Goal: Information Seeking & Learning: Learn about a topic

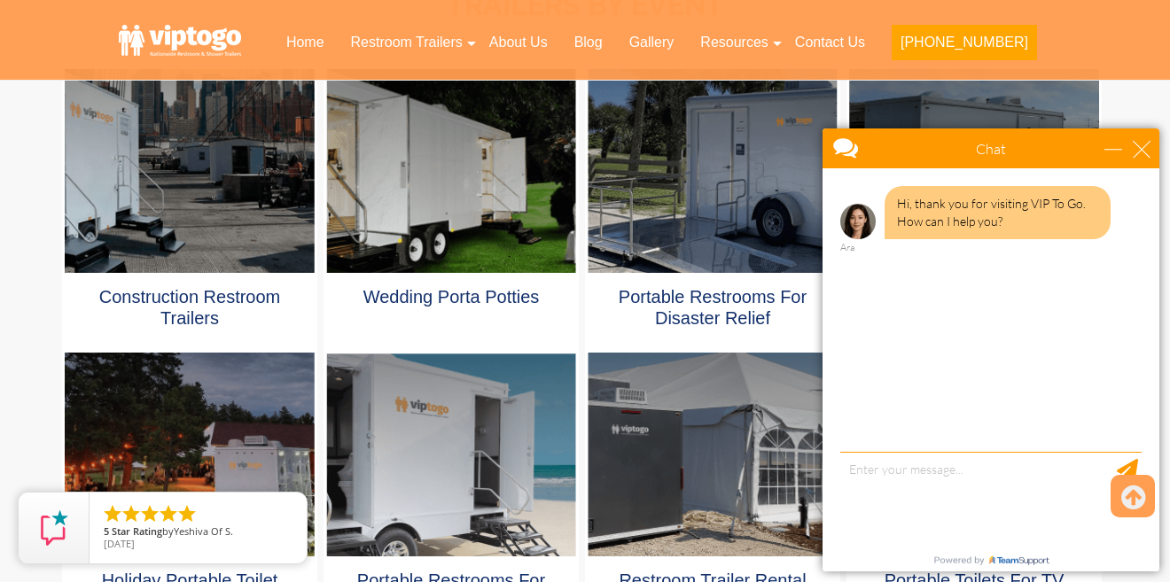
scroll to position [953, 0]
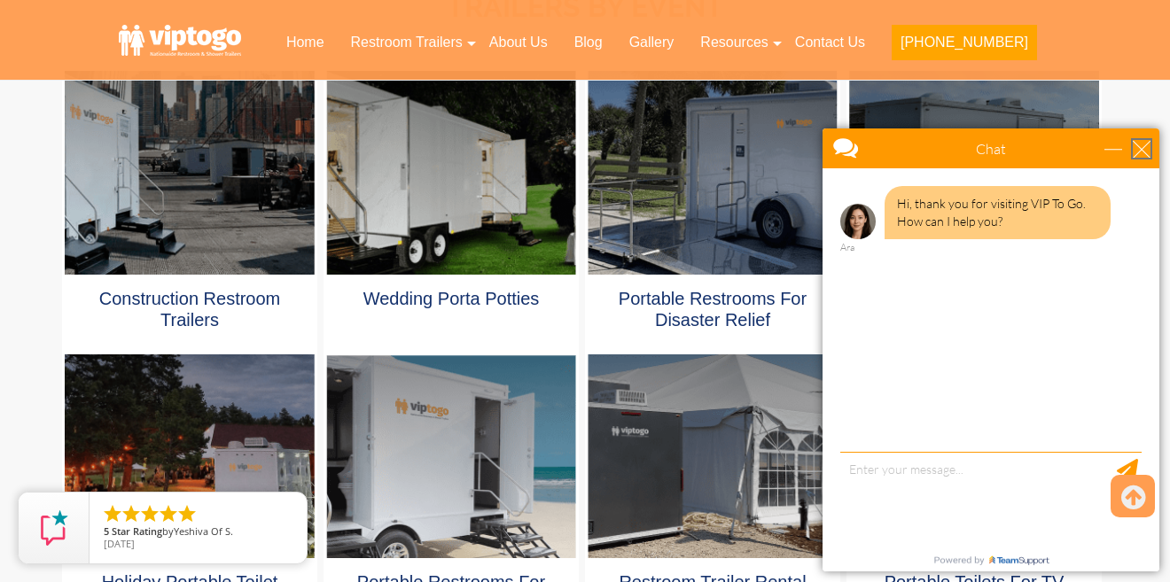
click at [1144, 152] on div "close" at bounding box center [1142, 149] width 18 height 18
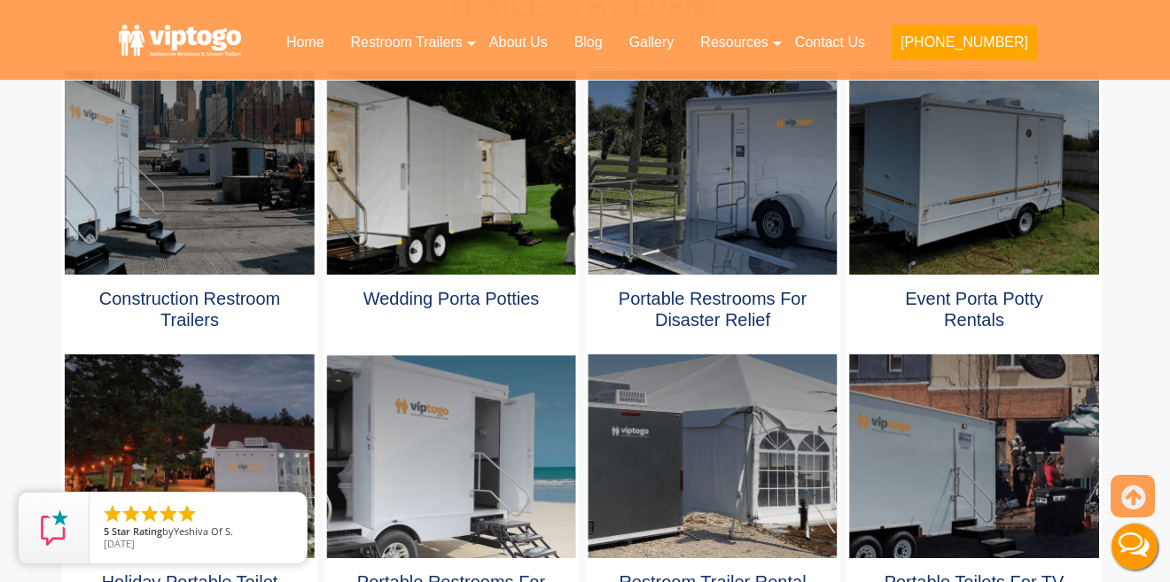
scroll to position [0, 0]
click at [461, 227] on div at bounding box center [451, 173] width 250 height 204
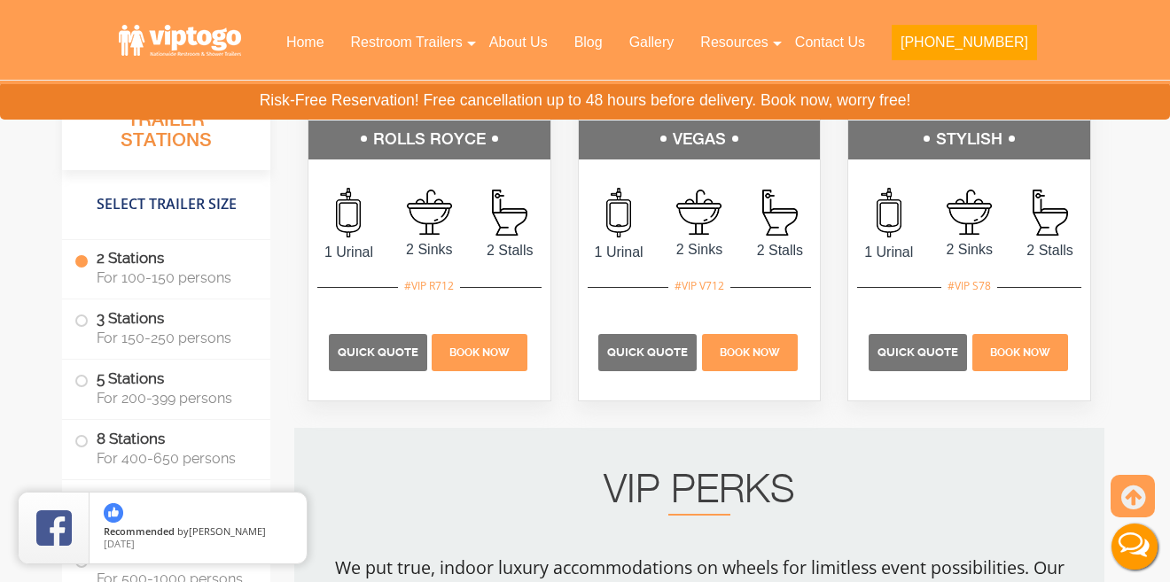
scroll to position [2007, 0]
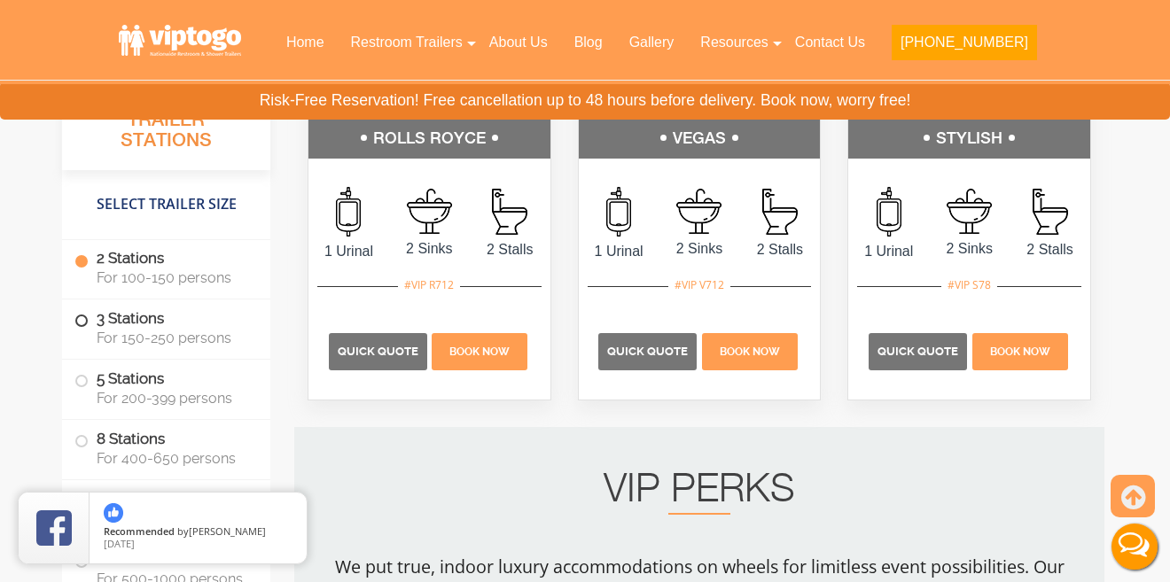
click at [82, 320] on span at bounding box center [81, 321] width 7 height 7
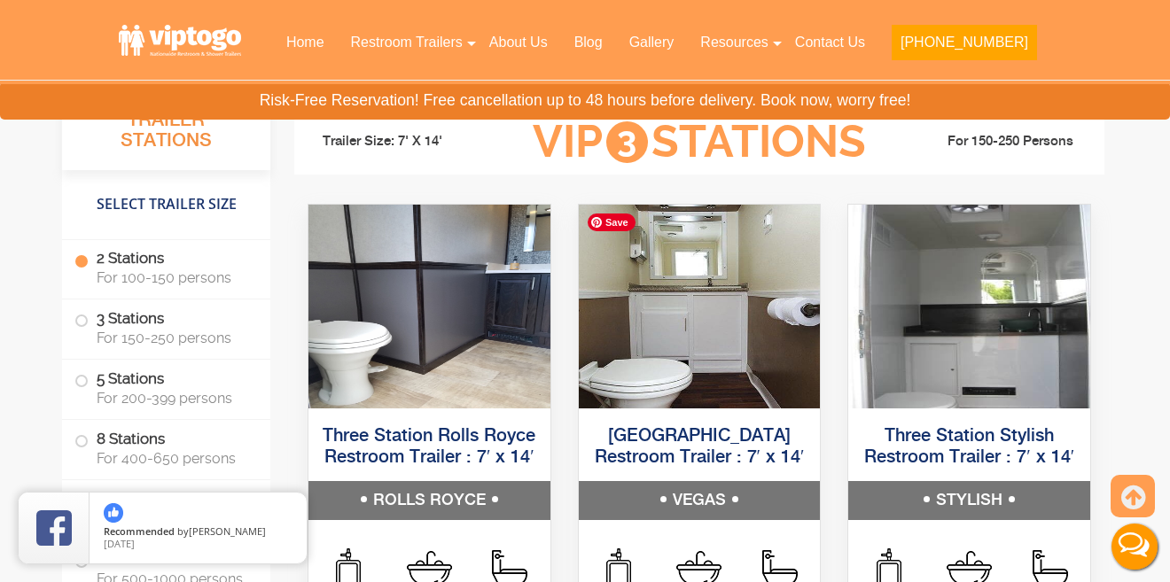
scroll to position [2792, 0]
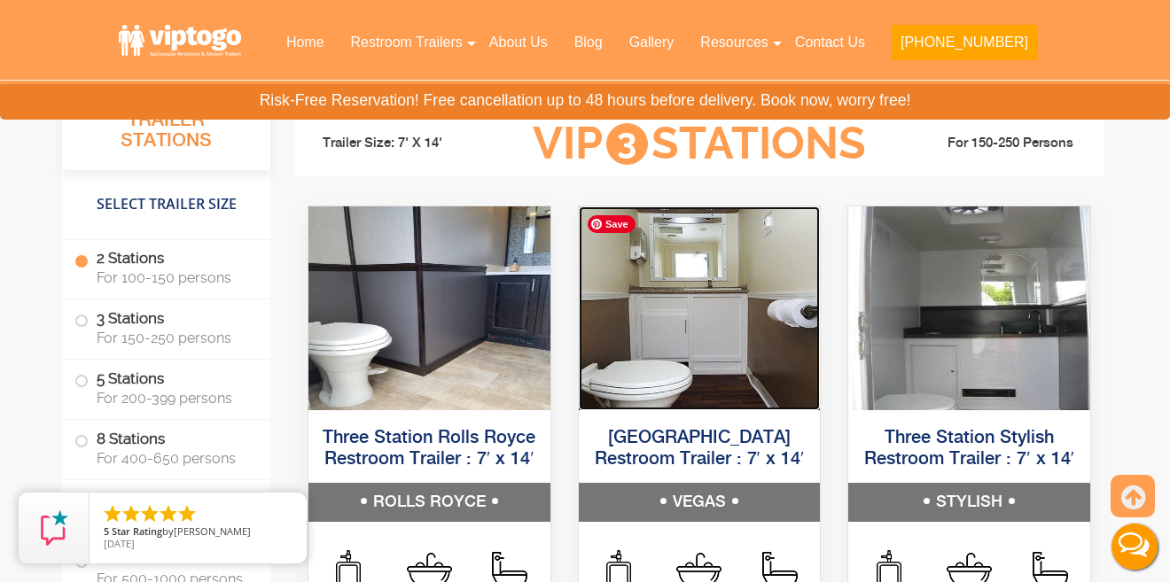
click at [734, 342] on img at bounding box center [700, 308] width 242 height 204
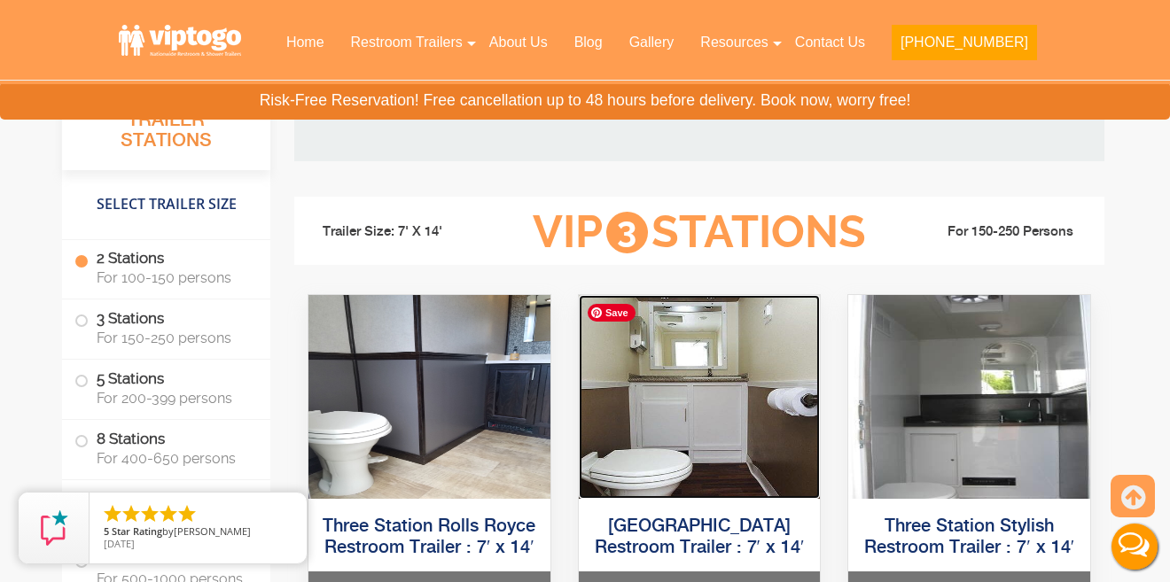
scroll to position [2702, 0]
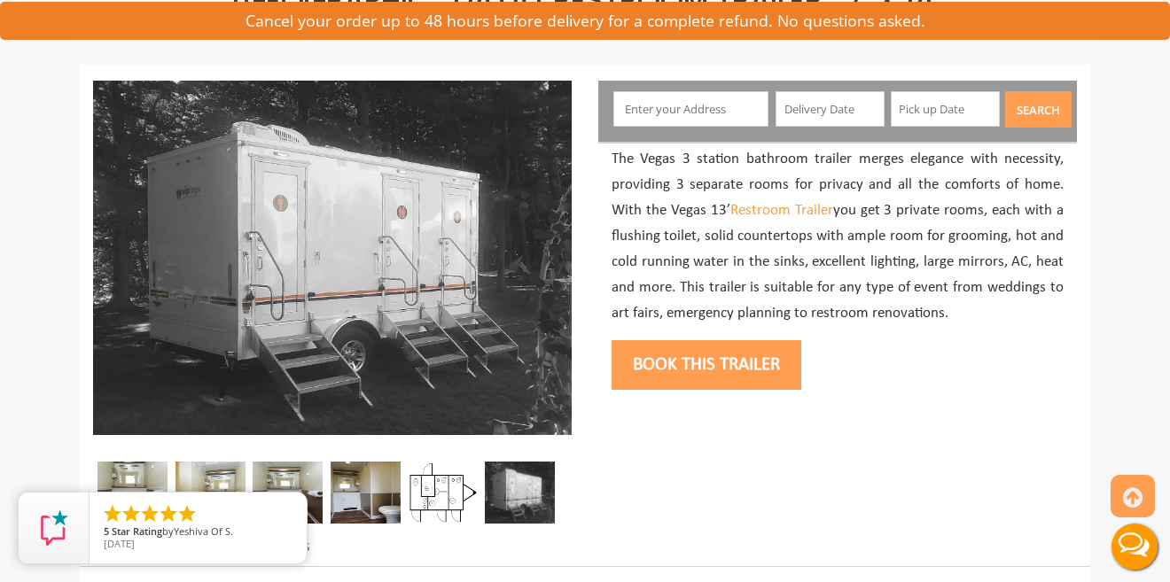
scroll to position [183, 0]
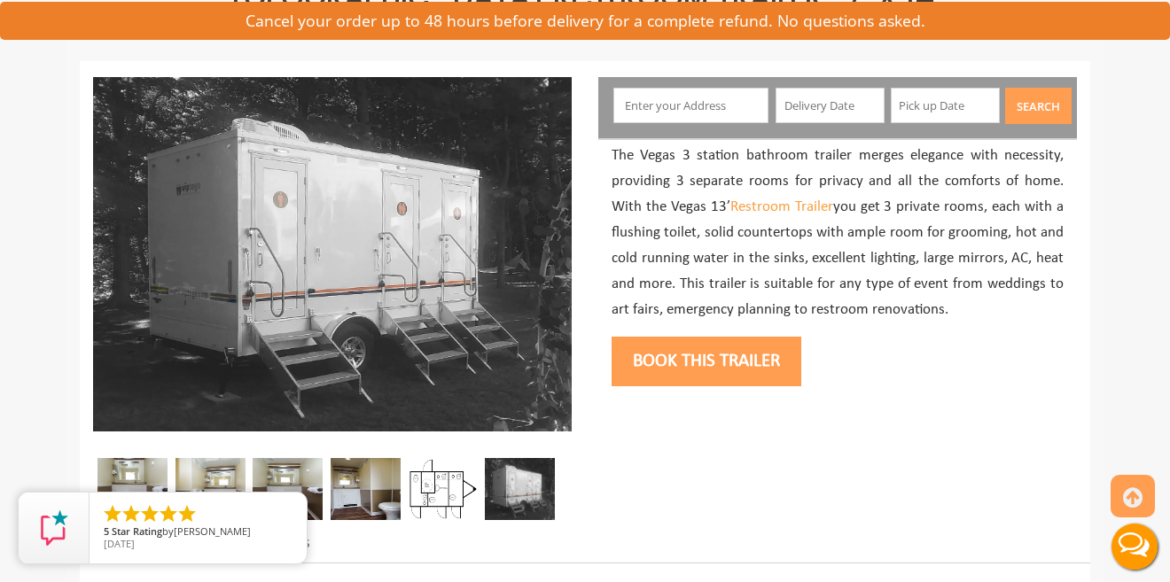
click at [416, 479] on img at bounding box center [443, 489] width 70 height 62
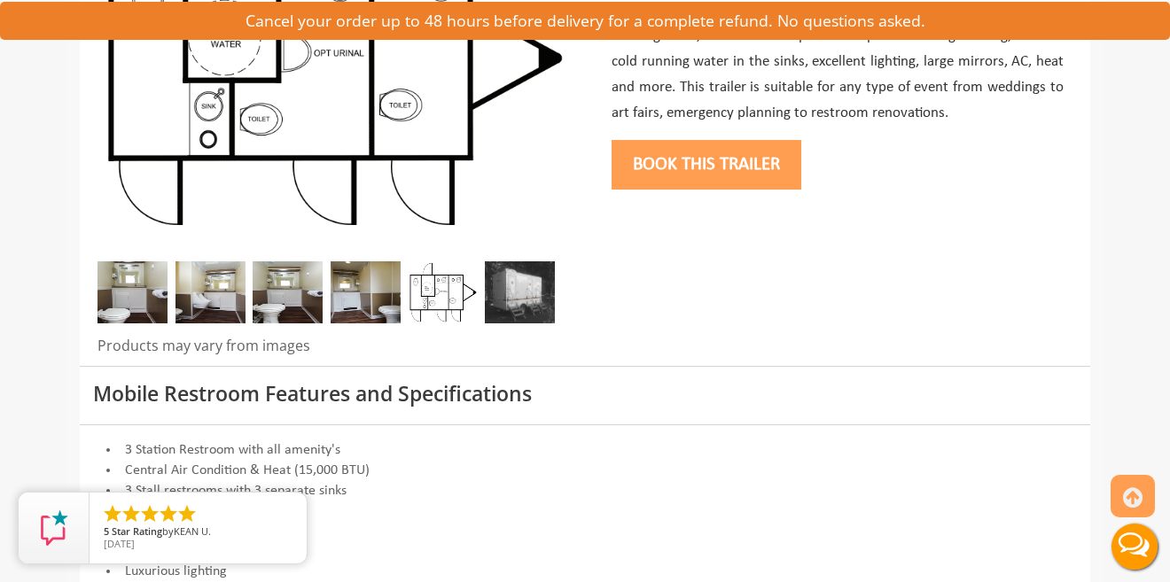
scroll to position [401, 0]
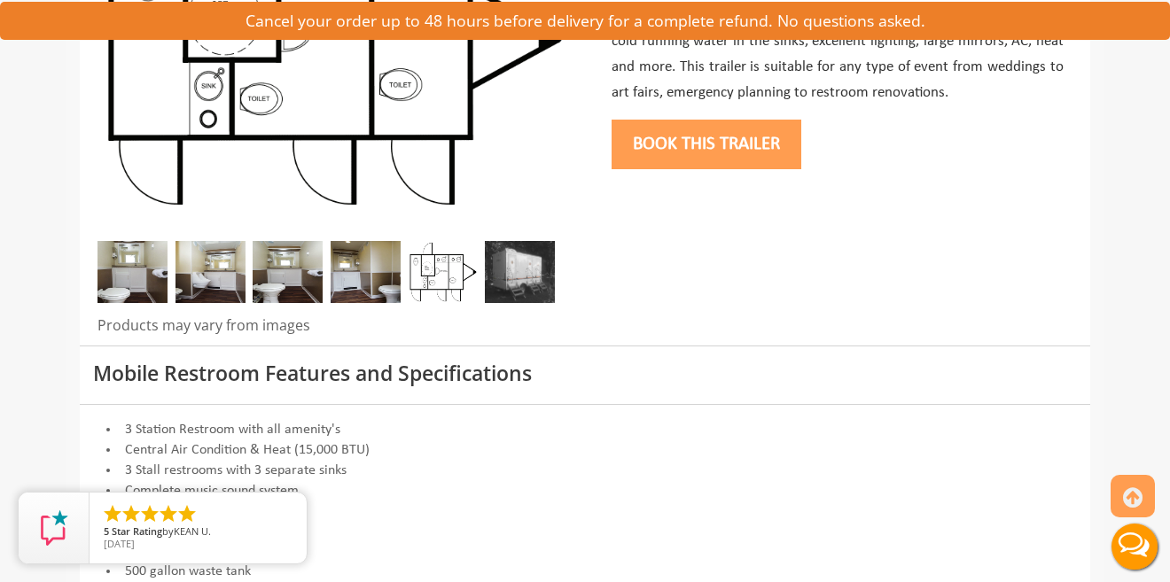
click at [126, 263] on img at bounding box center [132, 272] width 70 height 62
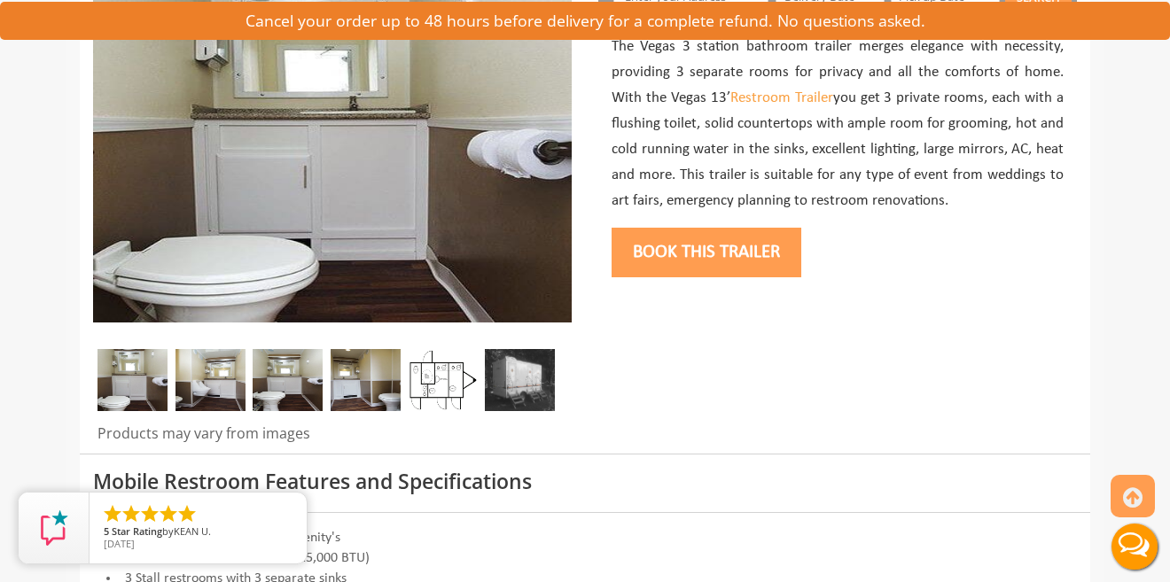
scroll to position [298, 0]
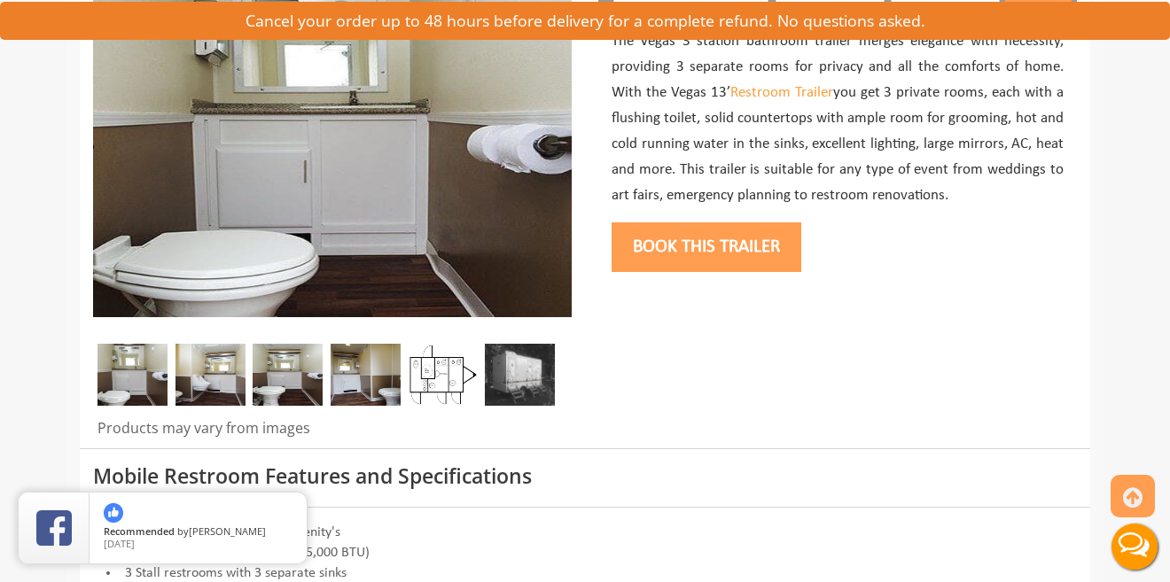
click at [201, 377] on img at bounding box center [210, 375] width 70 height 62
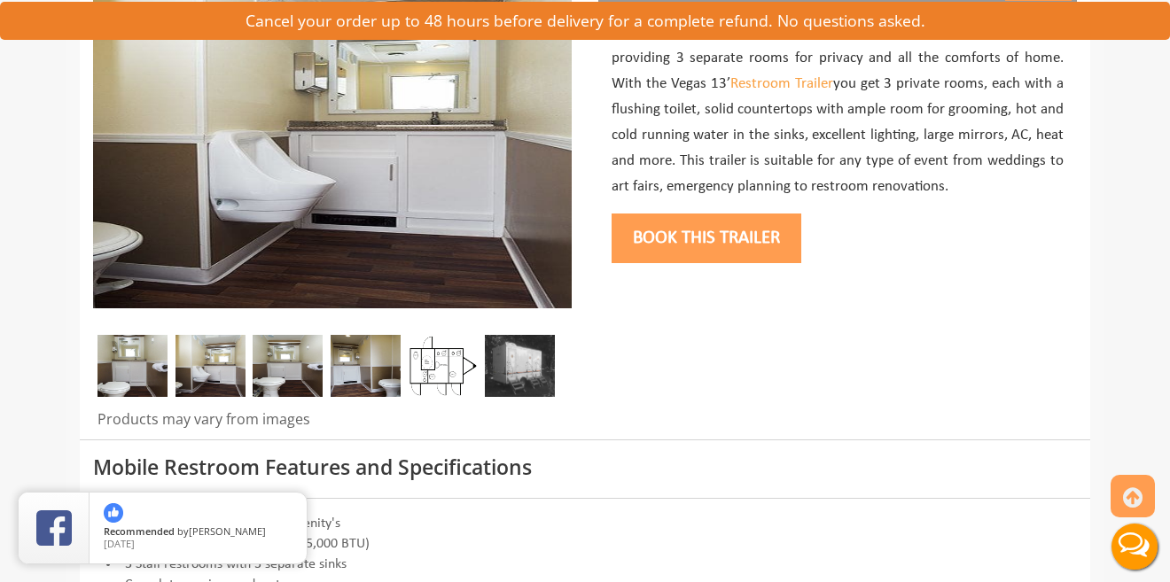
scroll to position [307, 0]
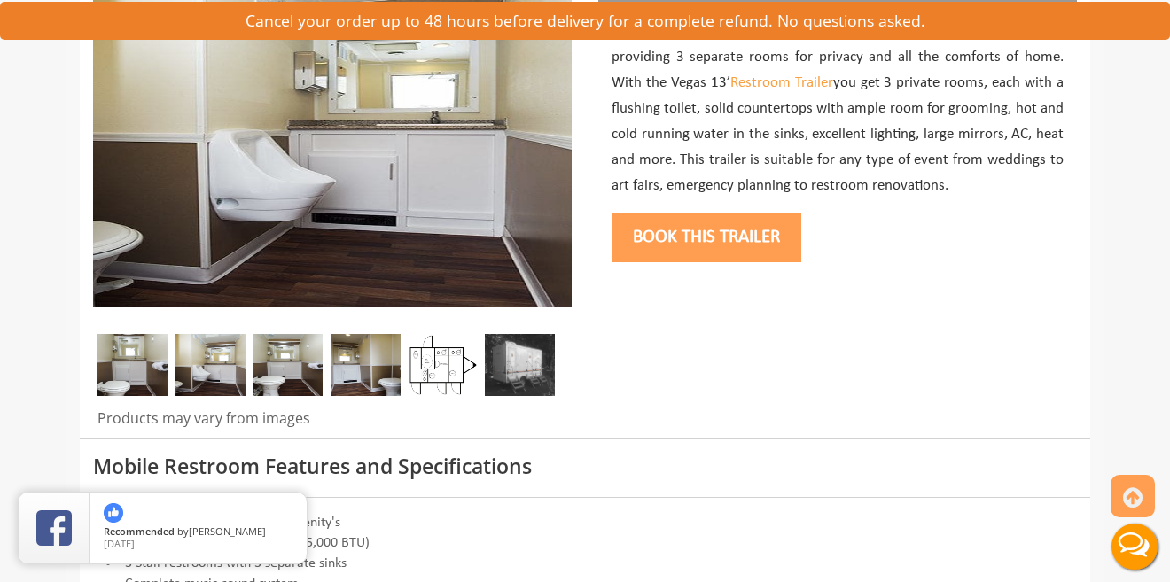
click at [287, 365] on img at bounding box center [288, 365] width 70 height 62
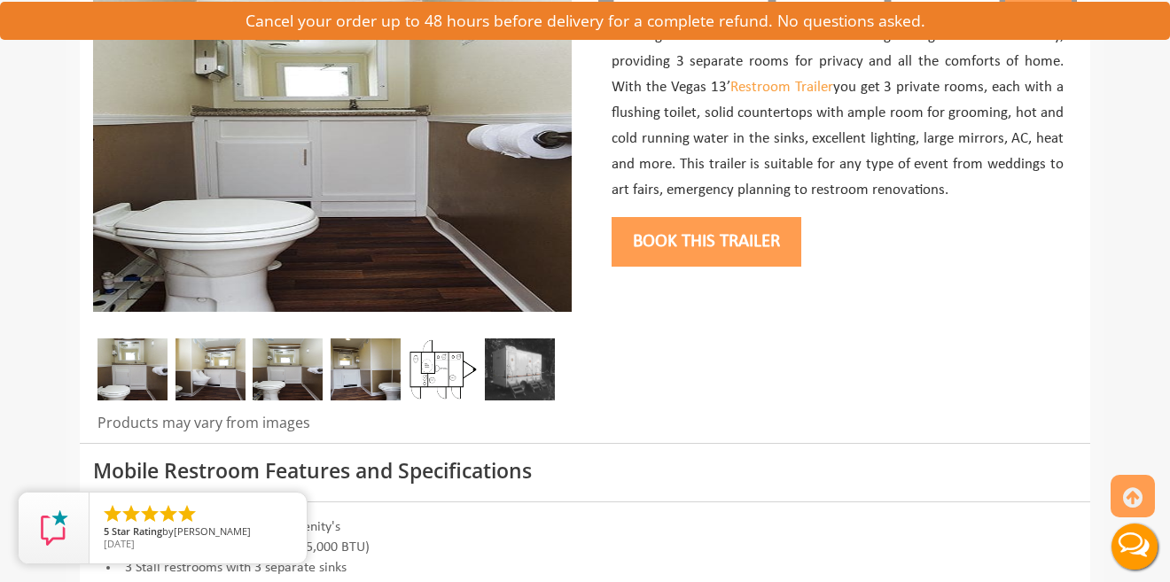
scroll to position [305, 0]
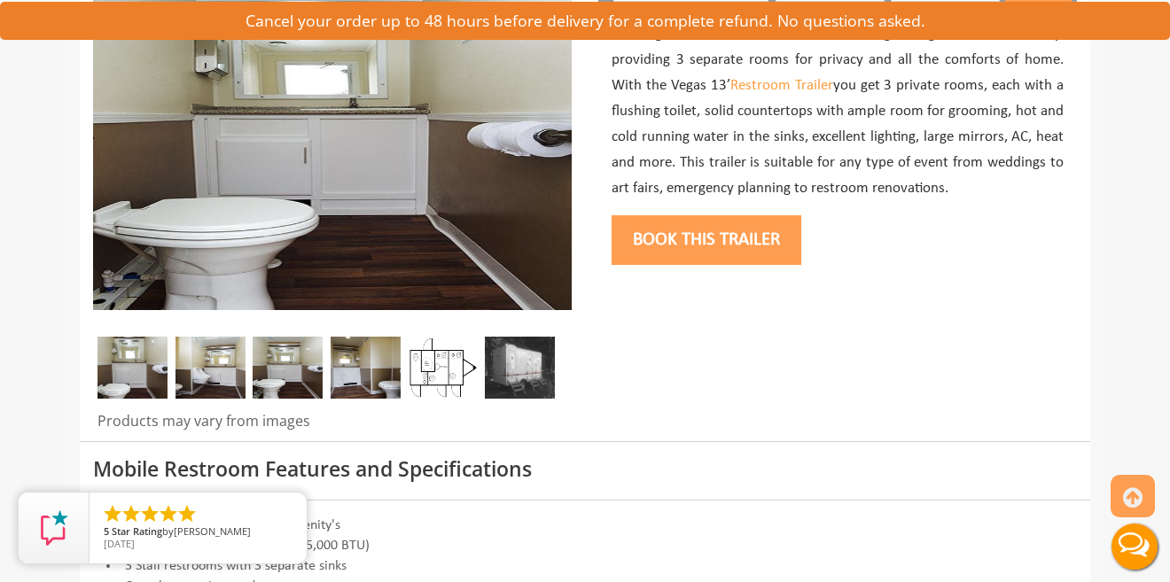
click at [378, 391] on img at bounding box center [366, 368] width 70 height 62
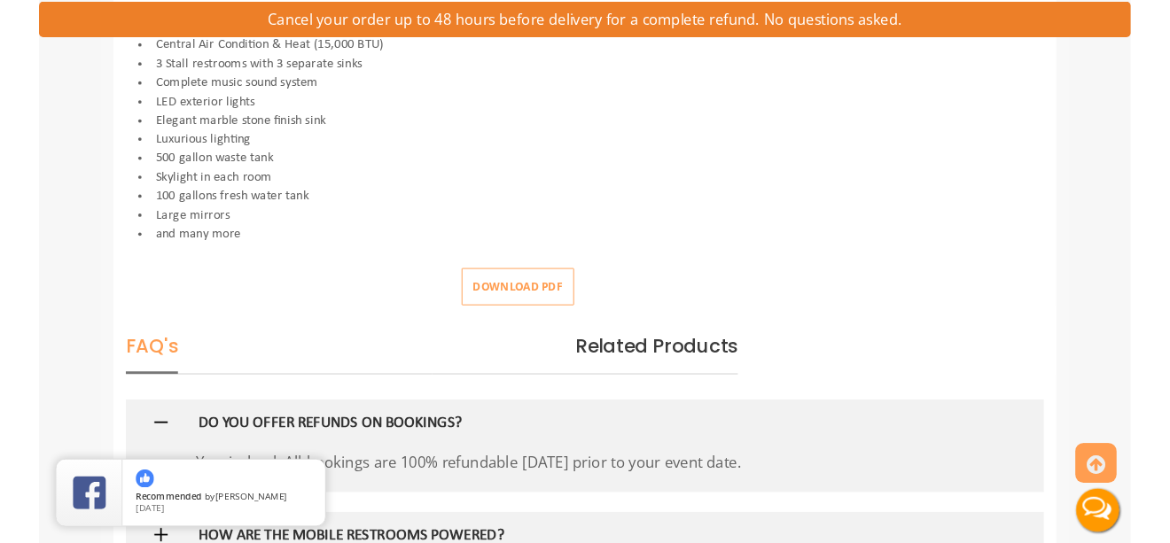
scroll to position [1003, 0]
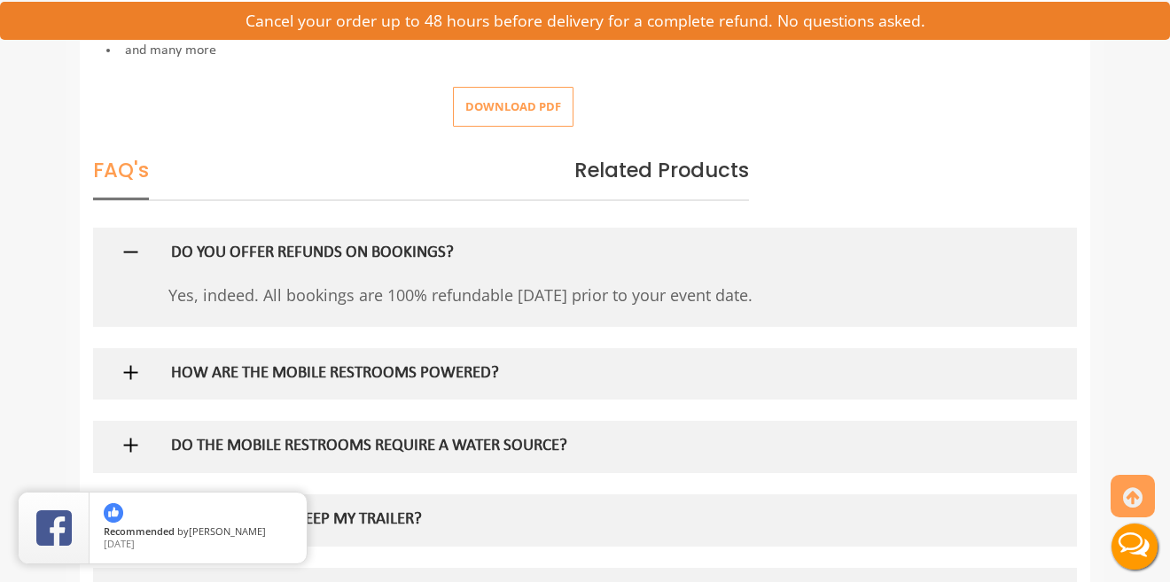
click at [495, 112] on button "Download pdf" at bounding box center [513, 107] width 121 height 40
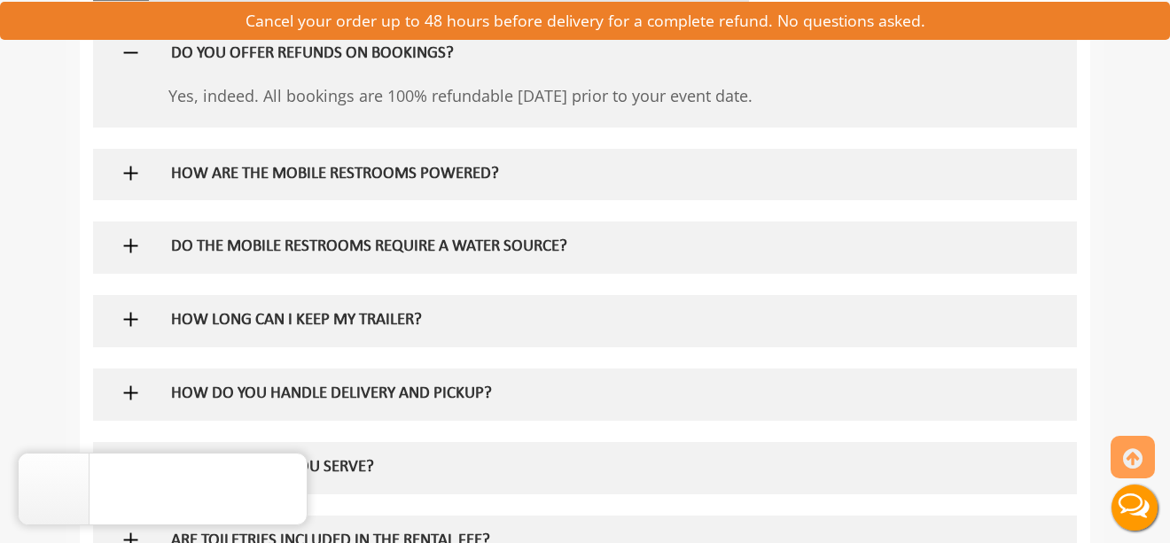
scroll to position [1202, 0]
click at [128, 185] on div at bounding box center [584, 175] width 957 height 51
click at [141, 173] on img at bounding box center [131, 174] width 22 height 22
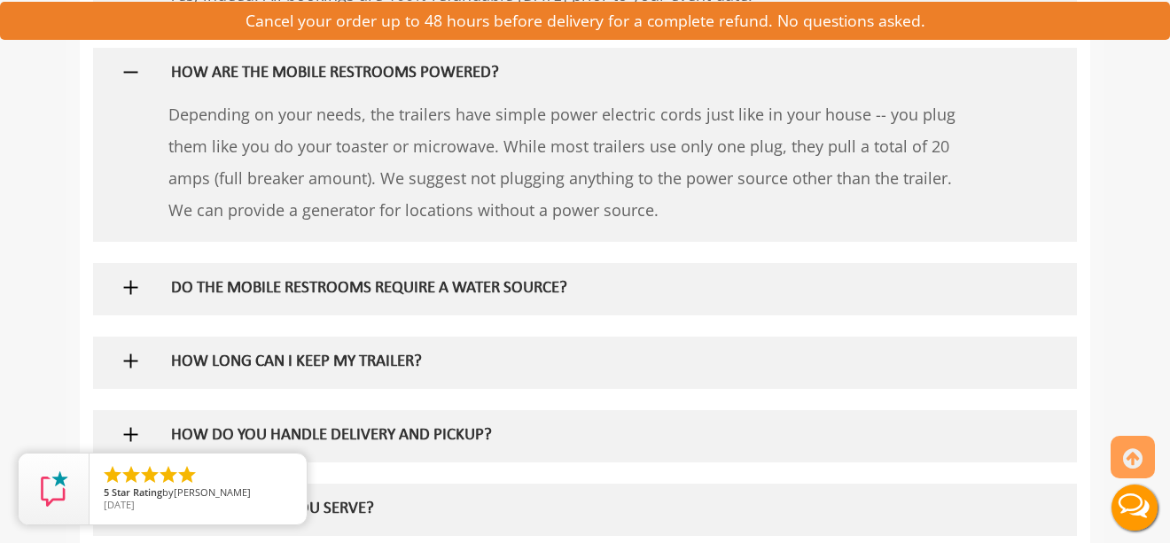
scroll to position [1319, 0]
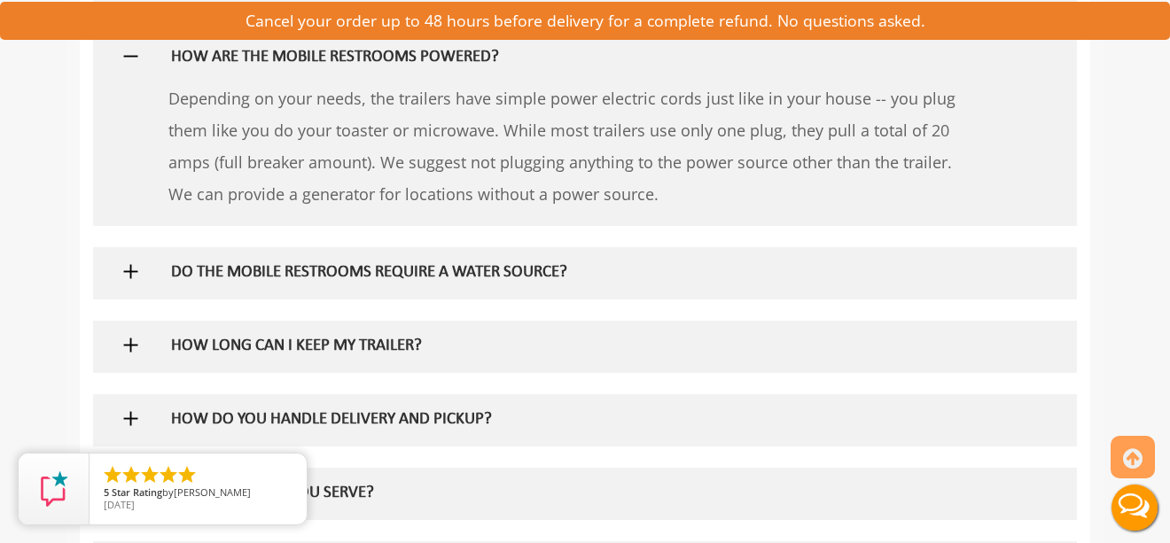
click at [131, 276] on img at bounding box center [131, 272] width 22 height 22
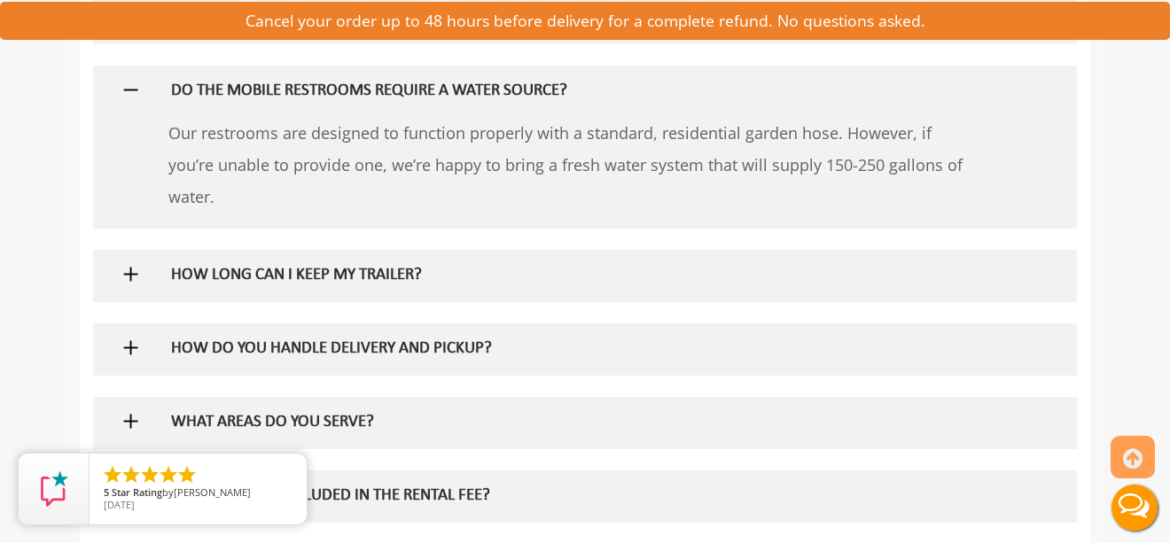
scroll to position [1522, 0]
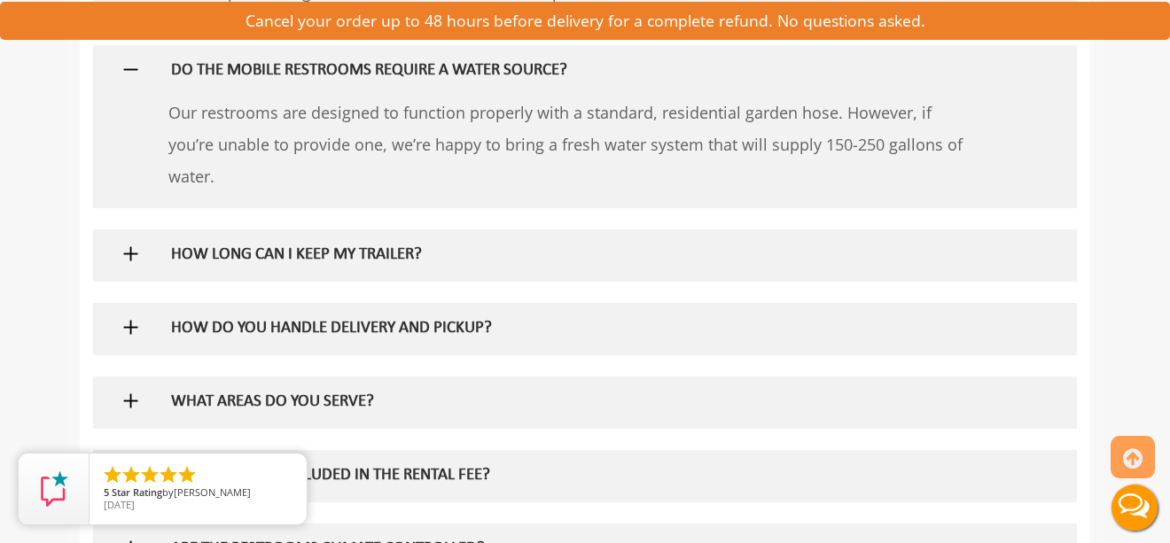
click at [134, 267] on div at bounding box center [584, 255] width 957 height 51
click at [132, 256] on img at bounding box center [131, 254] width 22 height 22
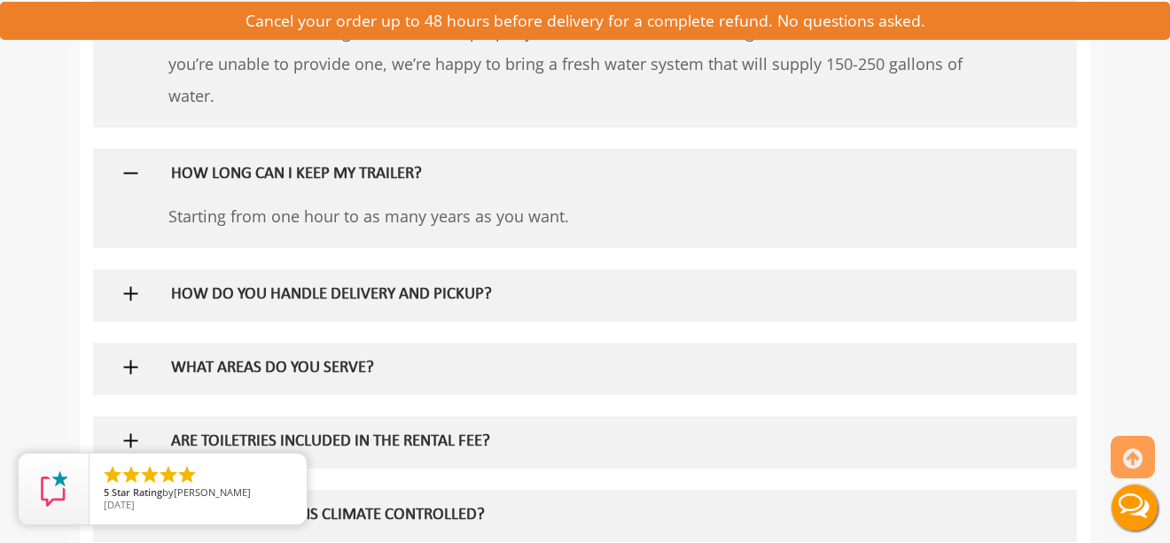
scroll to position [1601, 0]
click at [132, 298] on img at bounding box center [131, 295] width 22 height 22
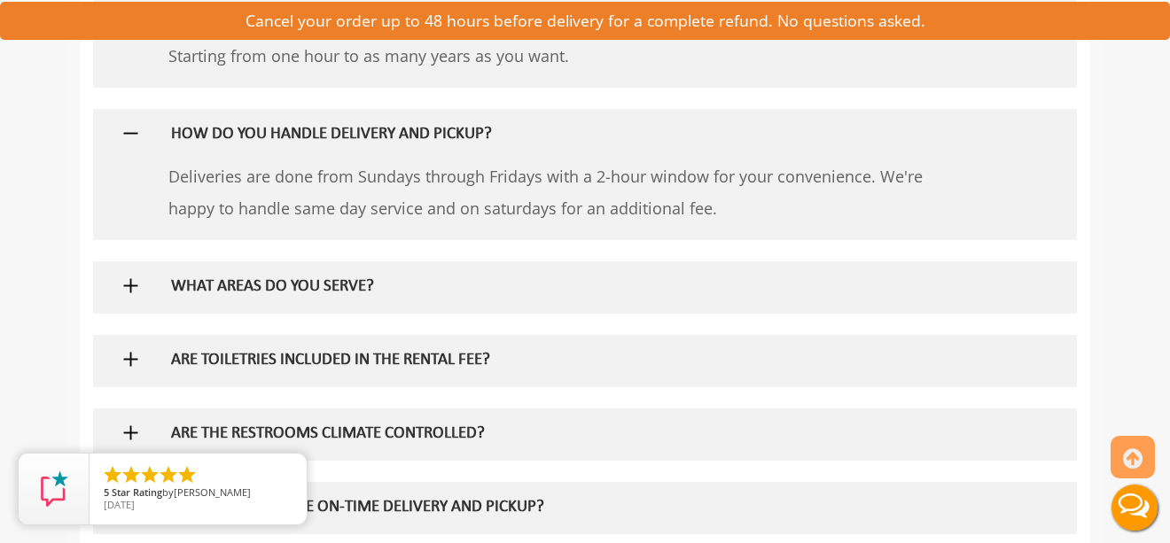
scroll to position [1763, 0]
click at [133, 280] on img at bounding box center [131, 285] width 22 height 22
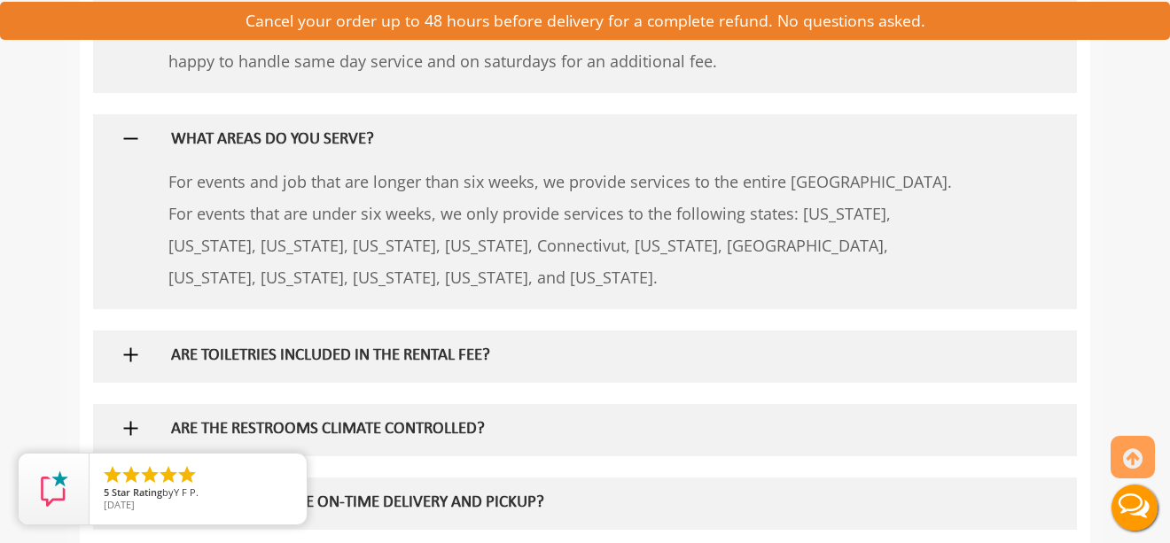
scroll to position [1973, 0]
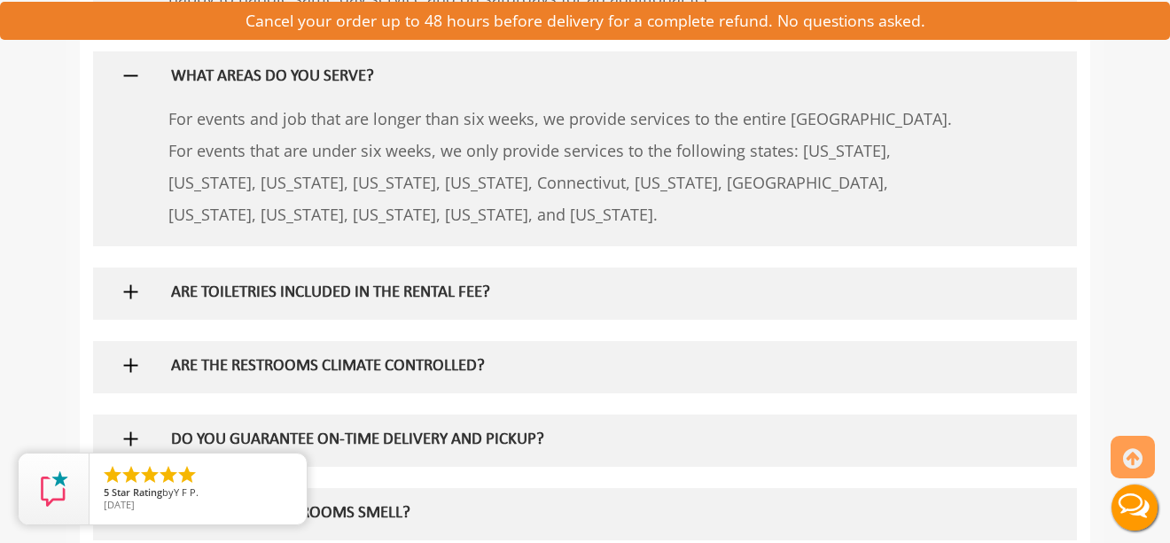
click at [130, 292] on img at bounding box center [131, 292] width 22 height 22
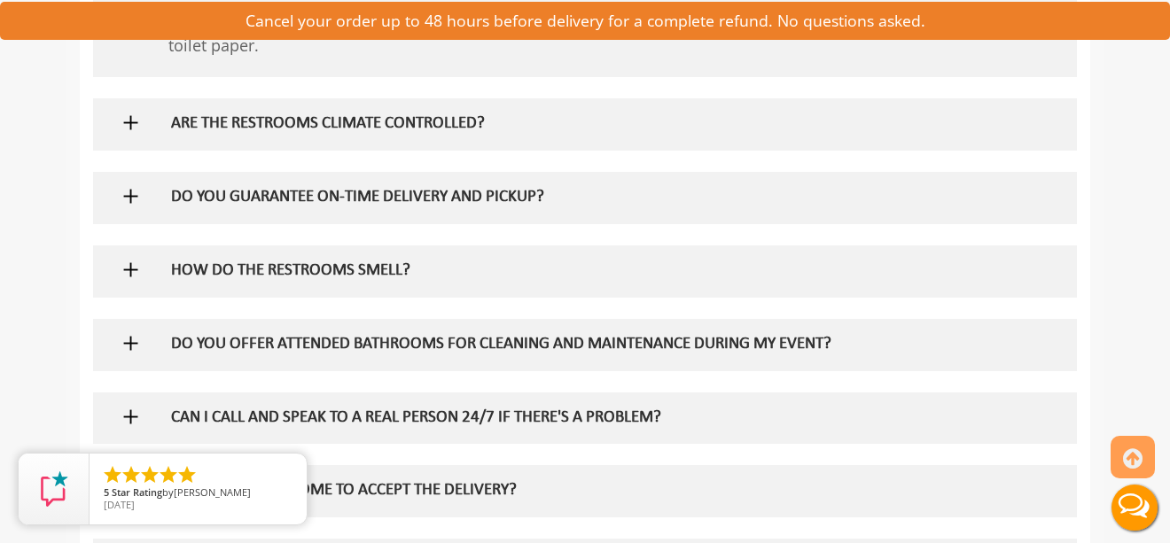
scroll to position [2295, 0]
click at [127, 273] on img at bounding box center [131, 269] width 22 height 22
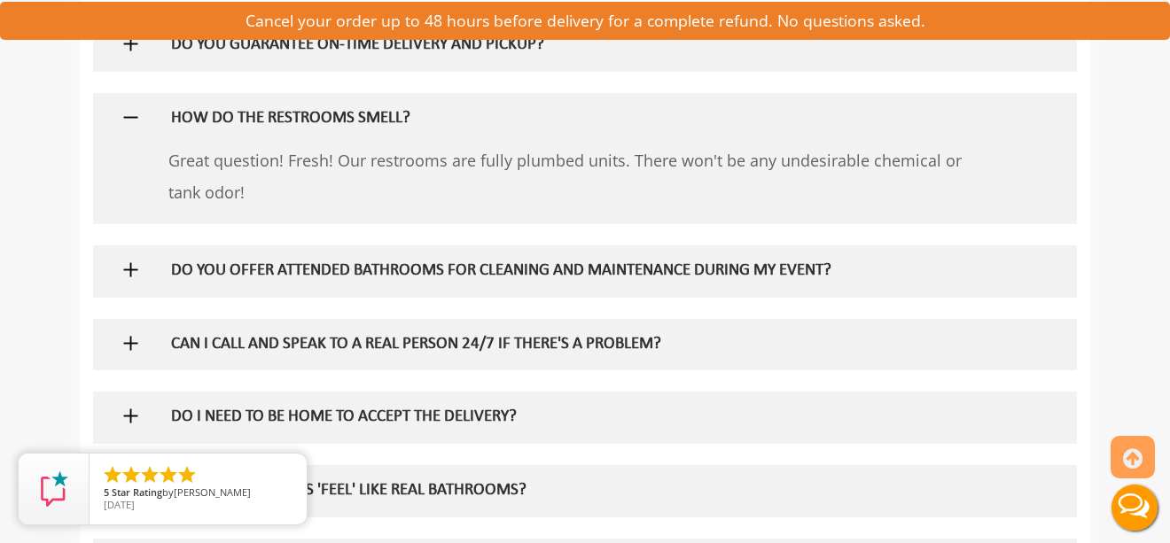
scroll to position [2457, 0]
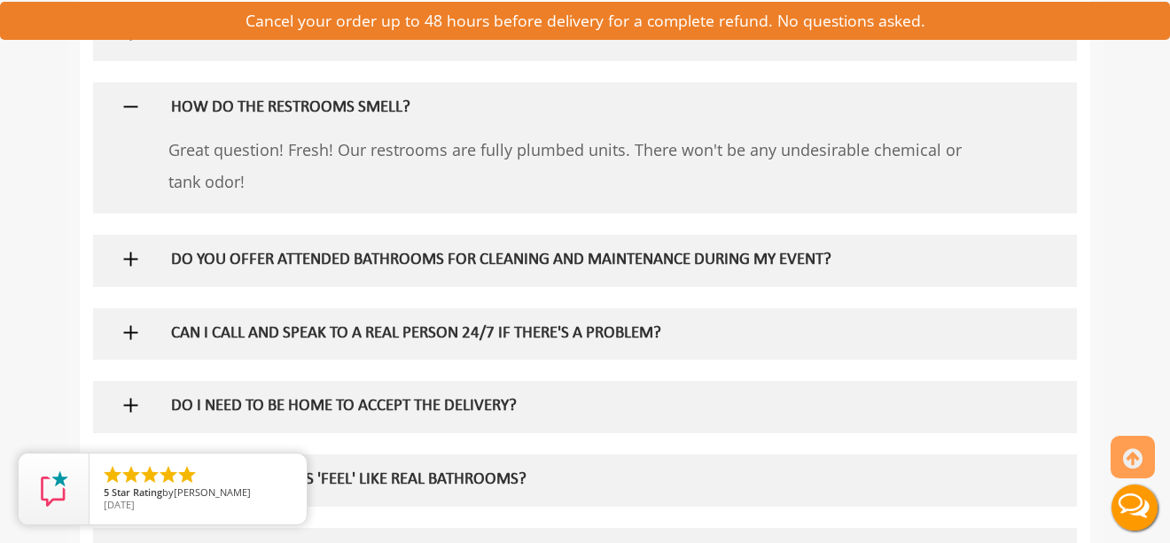
click at [125, 255] on img at bounding box center [131, 259] width 22 height 22
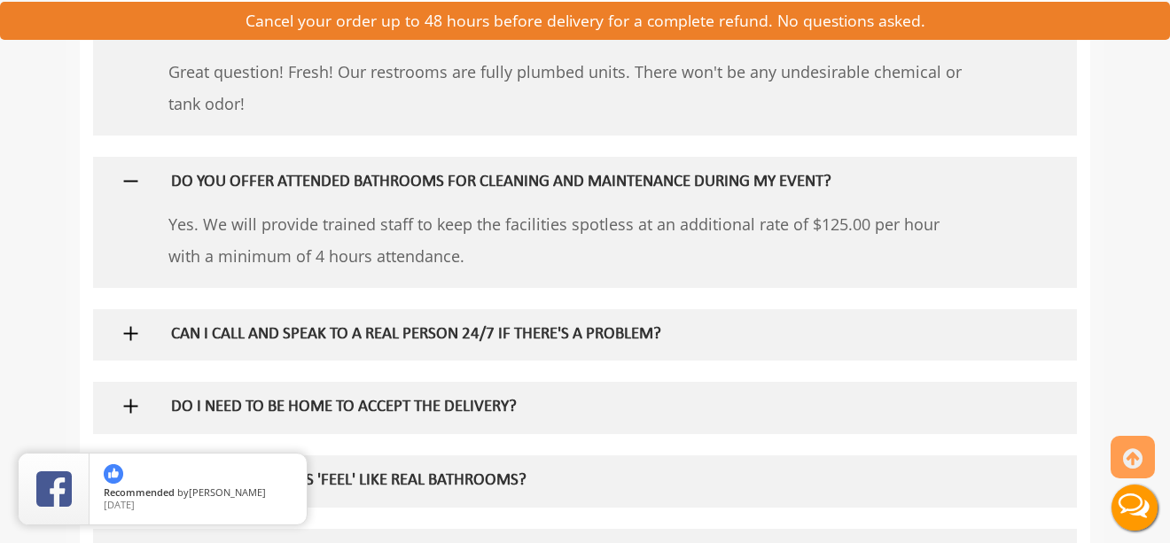
scroll to position [2539, 0]
